Goal: Communication & Community: Answer question/provide support

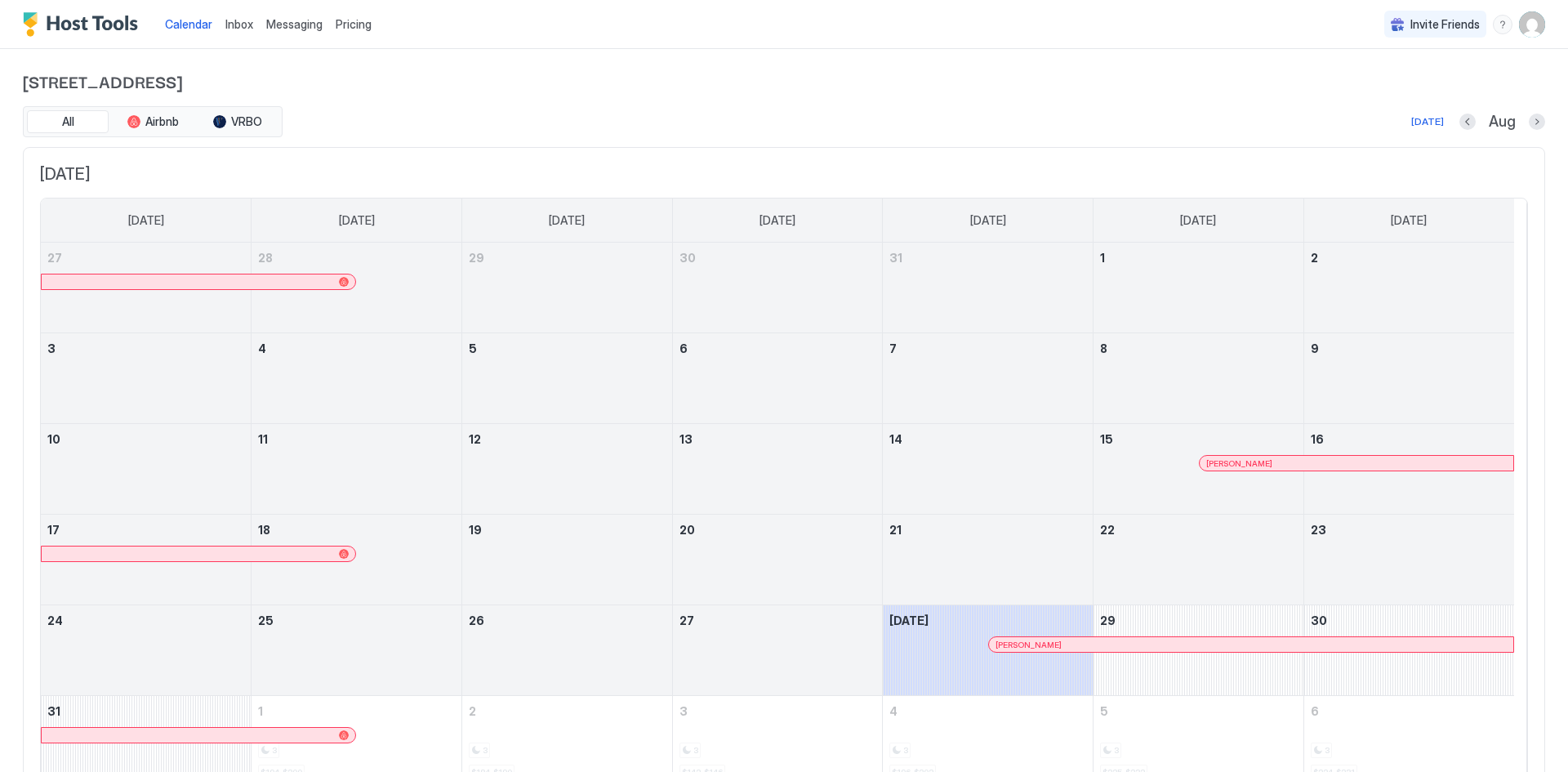
click at [285, 25] on span "Messaging" at bounding box center [295, 24] width 57 height 14
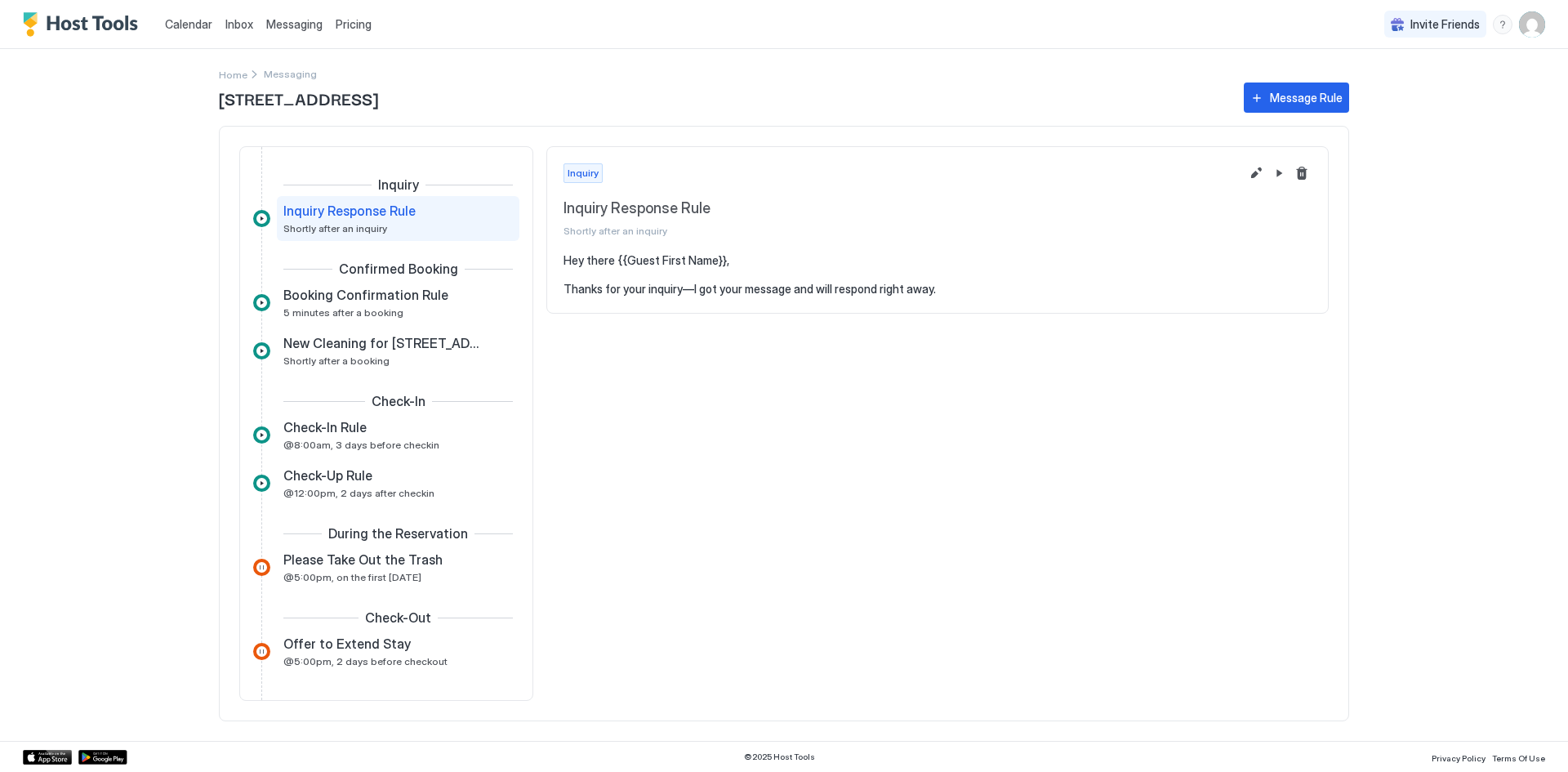
click at [244, 25] on span "Inbox" at bounding box center [239, 24] width 27 height 14
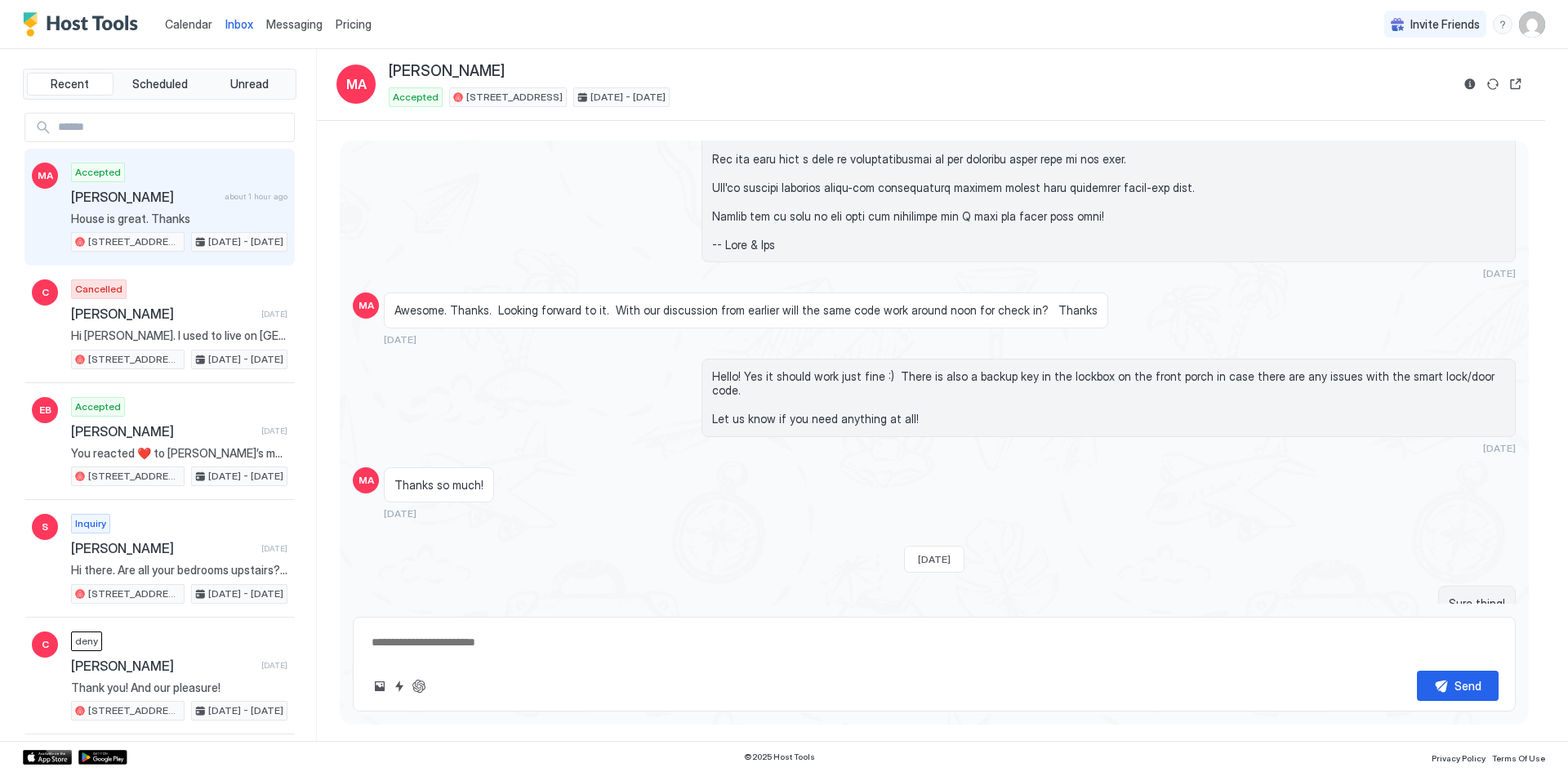
scroll to position [2666, 0]
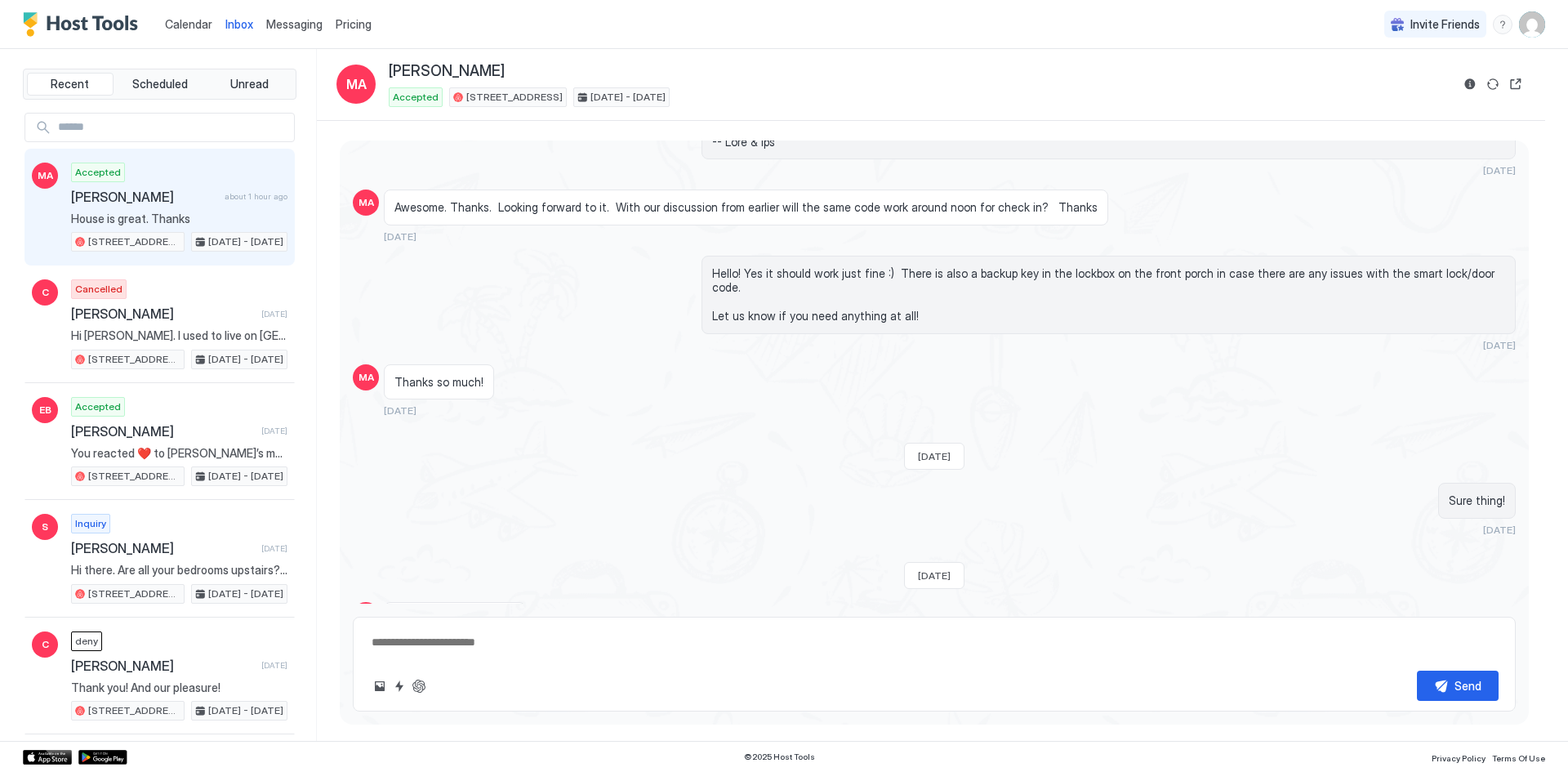
type textarea "*"
